Goal: Find contact information: Find contact information

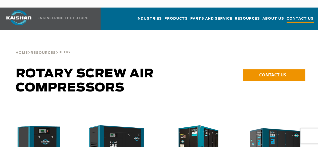
click at [295, 16] on span "Contact Us" at bounding box center [299, 19] width 27 height 7
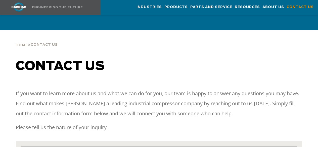
drag, startPoint x: 0, startPoint y: 0, endPoint x: 131, endPoint y: 110, distance: 171.2
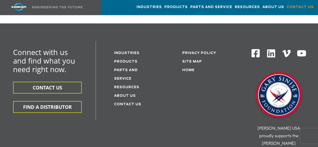
scroll to position [151, 0]
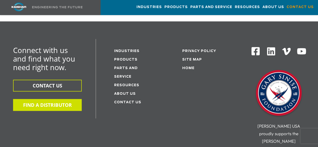
click at [57, 99] on button "FIND A DISTRIBUTOR" at bounding box center [47, 105] width 69 height 12
